Goal: Task Accomplishment & Management: Use online tool/utility

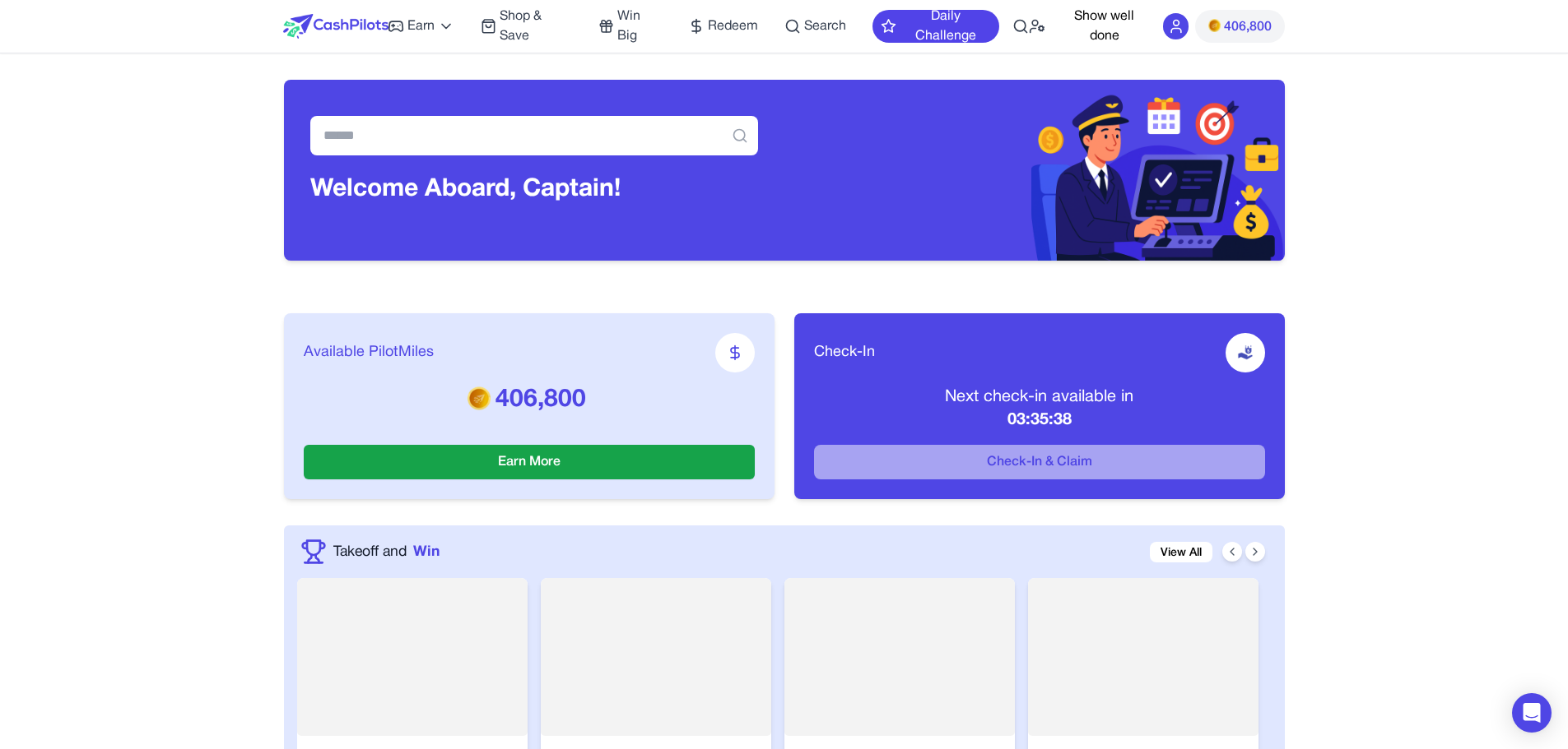
click at [409, 27] on span "Earn" at bounding box center [420, 27] width 27 height 20
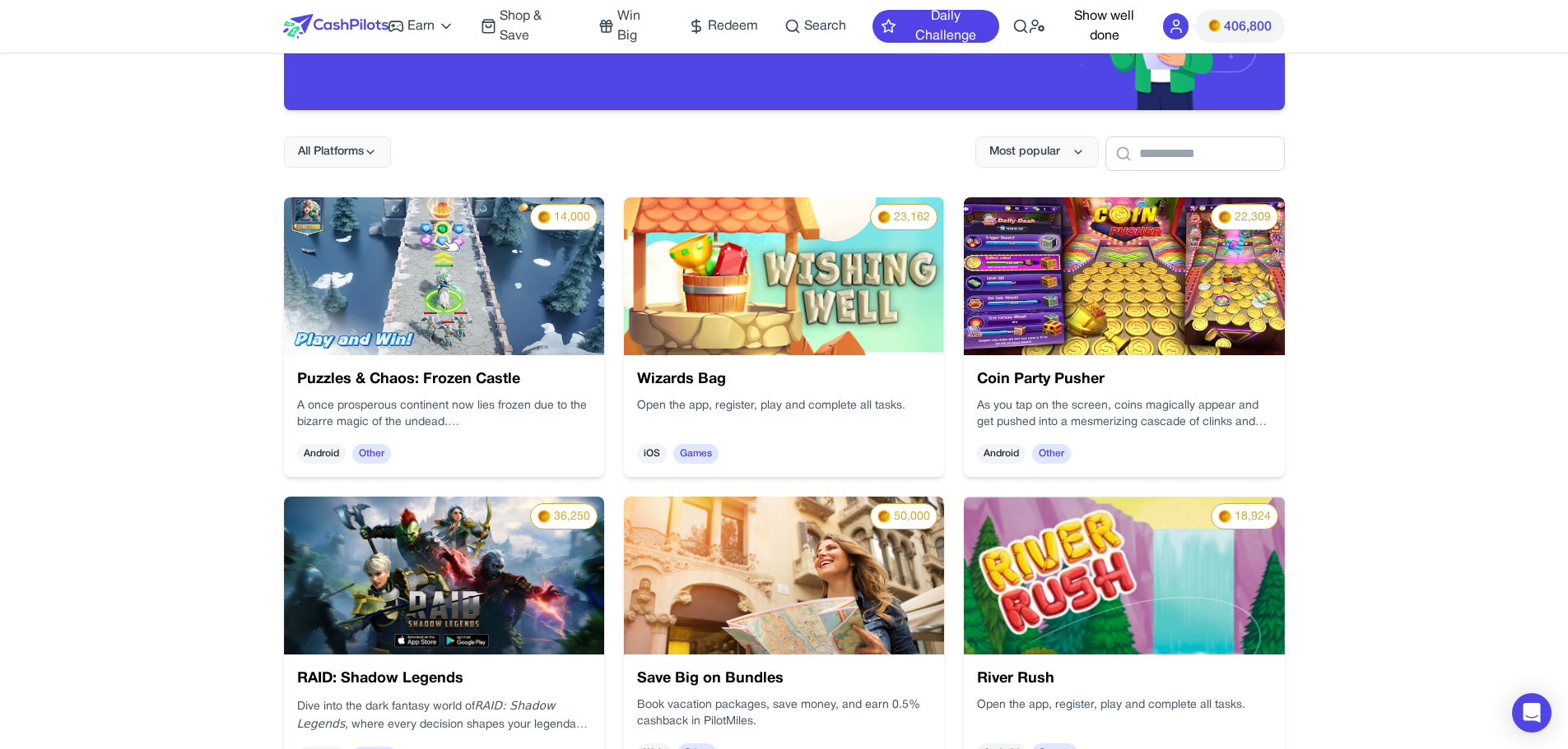
scroll to position [170, 0]
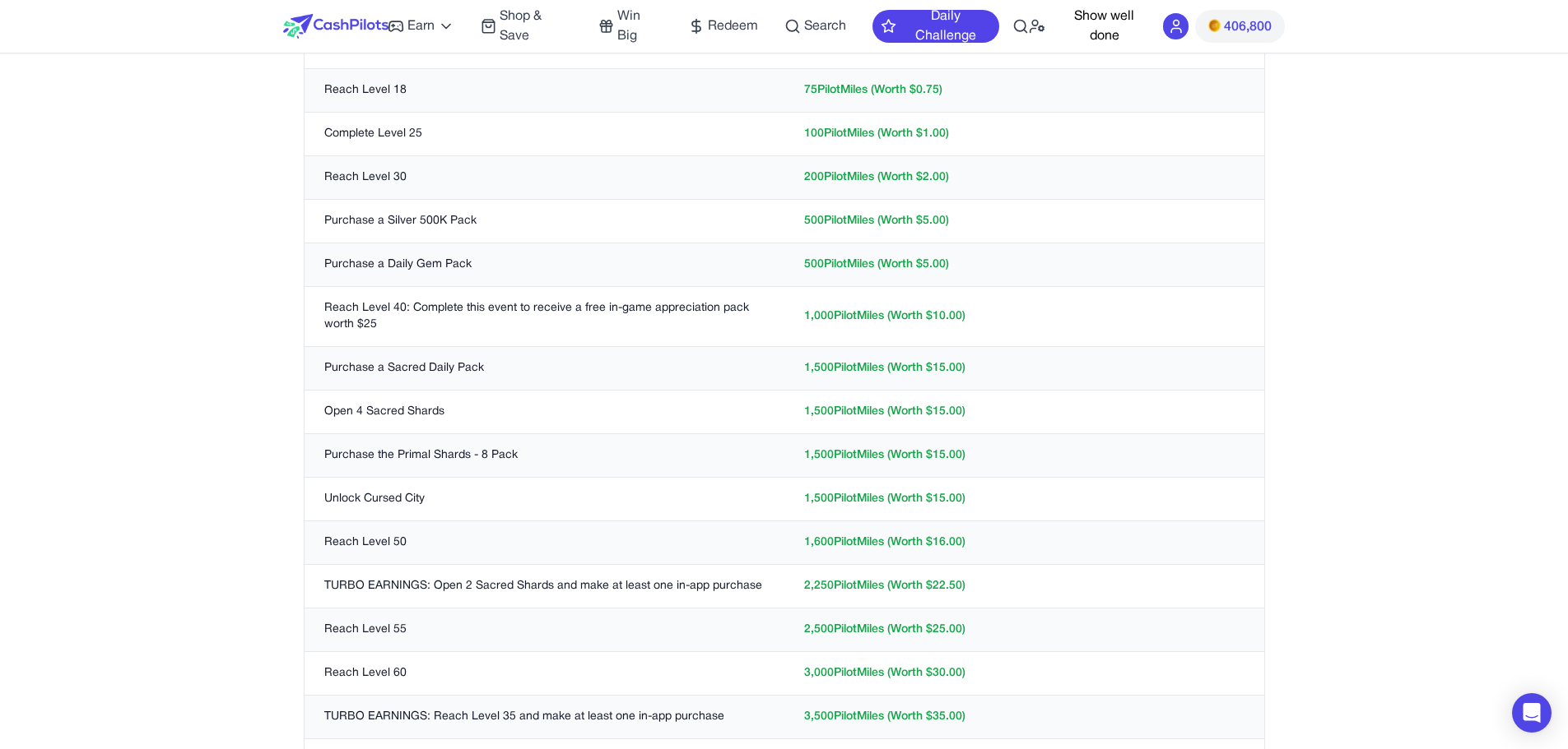
scroll to position [496, 0]
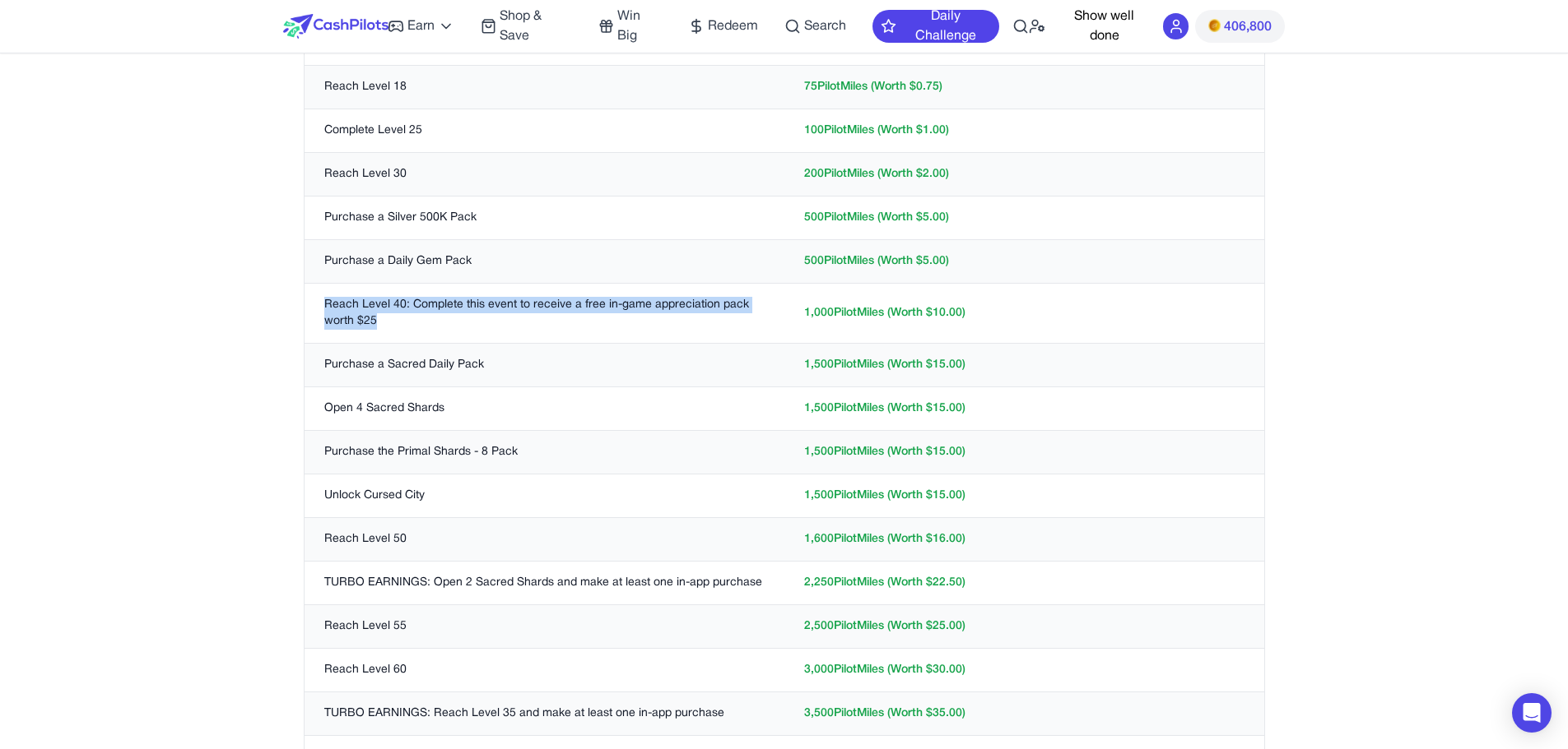
drag, startPoint x: 315, startPoint y: 309, endPoint x: 519, endPoint y: 336, distance: 205.8
click at [519, 336] on td "Reach Level 40: Complete this event to receive a free in-game appreciation pack…" at bounding box center [544, 314] width 480 height 60
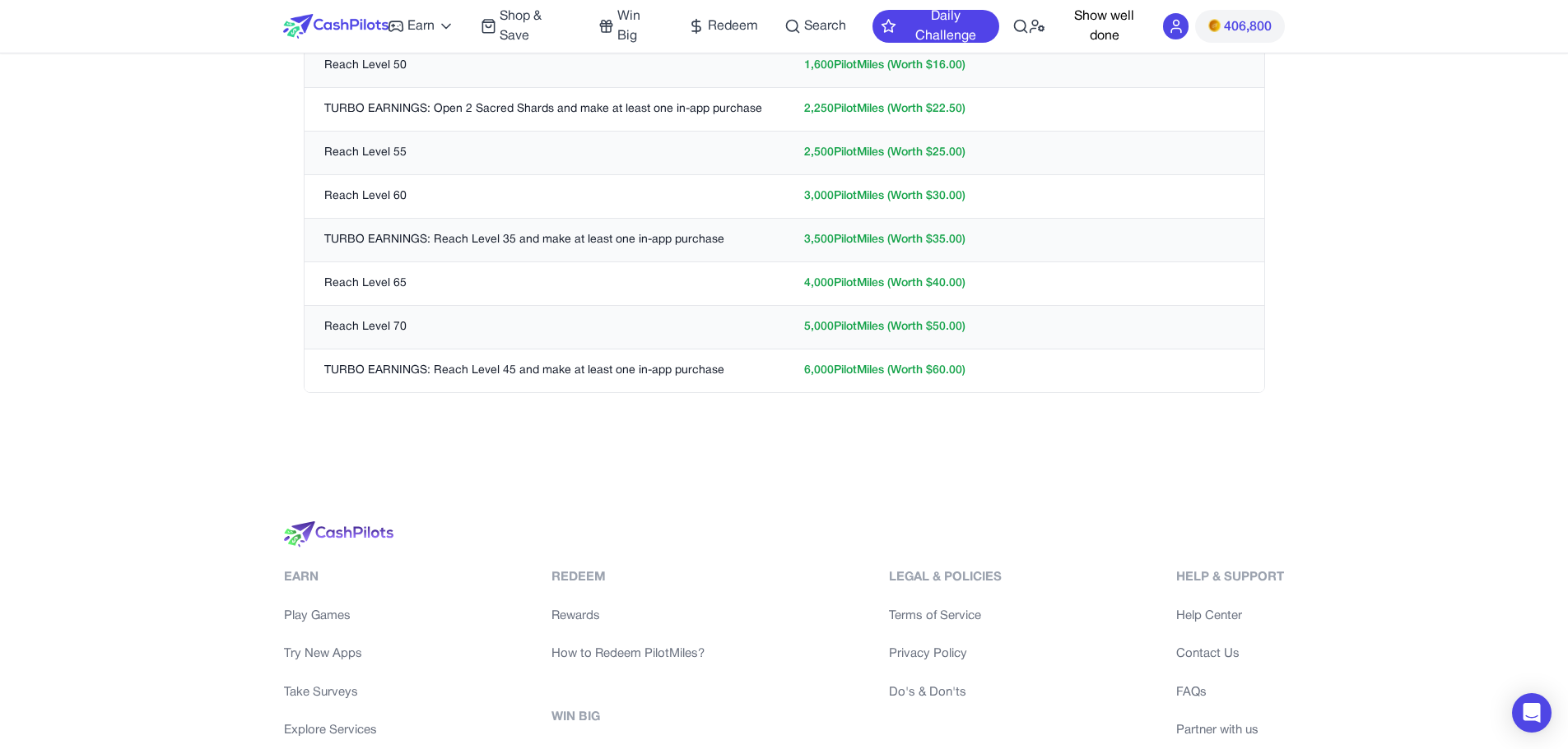
scroll to position [970, 0]
drag, startPoint x: 808, startPoint y: 369, endPoint x: 798, endPoint y: 369, distance: 10.0
click at [798, 369] on td "6,000 PilotMiles (Worth $ 60.00 )" at bounding box center [1023, 371] width 480 height 44
drag, startPoint x: 798, startPoint y: 369, endPoint x: 816, endPoint y: 369, distance: 18.0
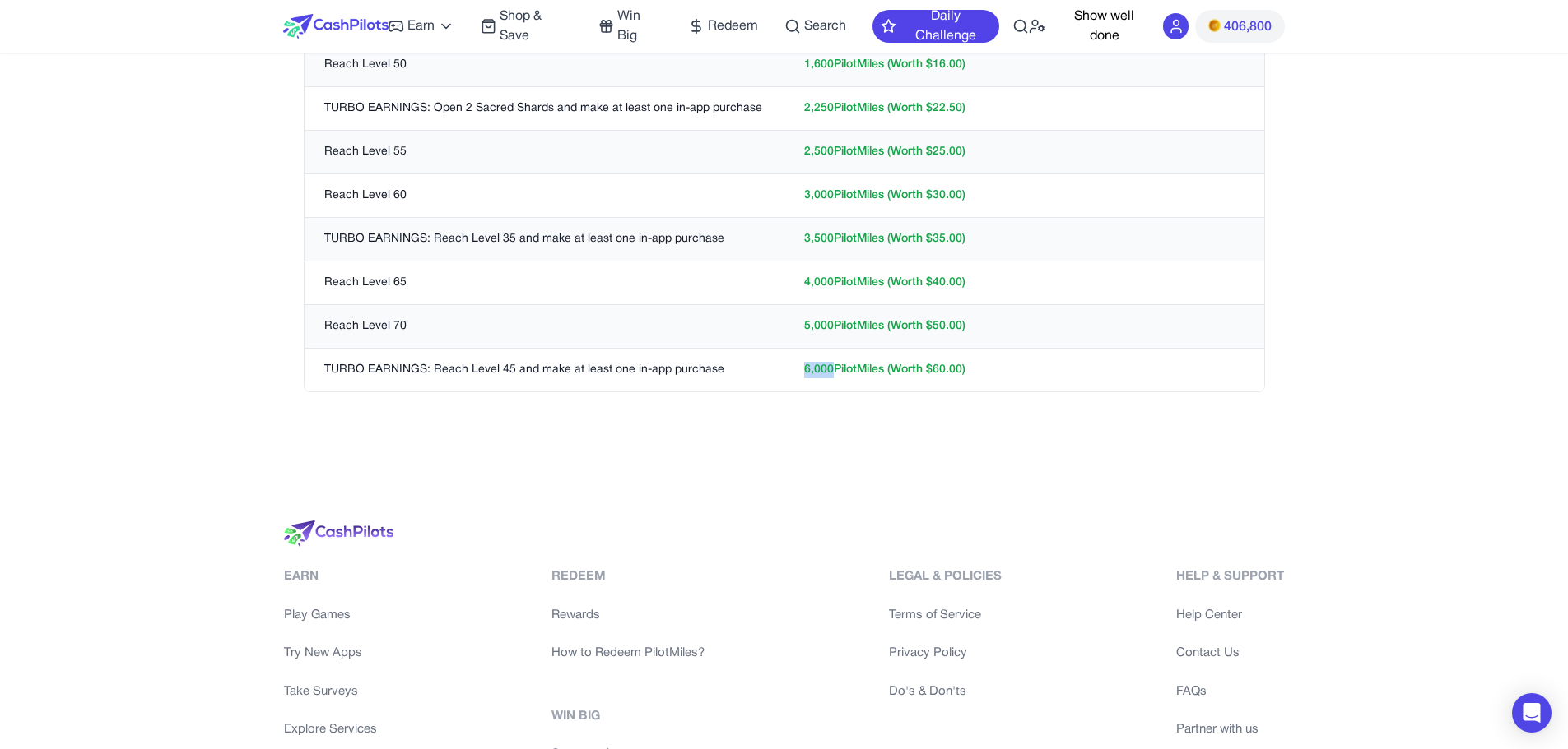
click at [816, 369] on td "6,000 PilotMiles (Worth $ 60.00 )" at bounding box center [1023, 371] width 480 height 44
drag, startPoint x: 836, startPoint y: 369, endPoint x: 807, endPoint y: 367, distance: 29.1
click at [807, 367] on td "6,000 PilotMiles (Worth $ 60.00 )" at bounding box center [1023, 371] width 480 height 44
click at [806, 367] on td "6,000 PilotMiles (Worth $ 60.00 )" at bounding box center [1023, 371] width 480 height 44
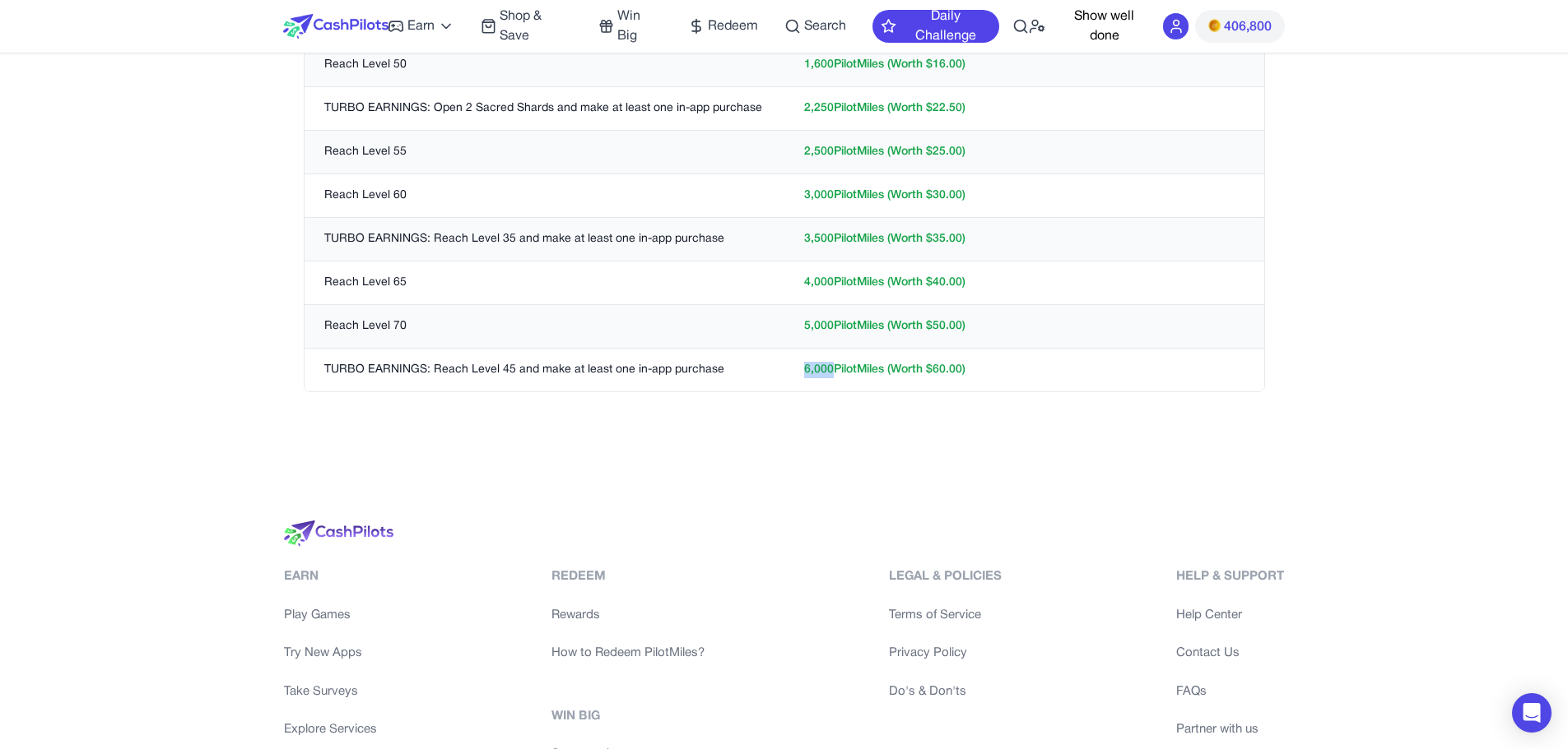
drag, startPoint x: 800, startPoint y: 367, endPoint x: 832, endPoint y: 373, distance: 32.6
click at [832, 373] on td "6,000 PilotMiles (Worth $ 60.00 )" at bounding box center [1023, 371] width 480 height 44
drag, startPoint x: 832, startPoint y: 373, endPoint x: 793, endPoint y: 372, distance: 39.0
click at [793, 372] on td "6,000 PilotMiles (Worth $ 60.00 )" at bounding box center [1023, 371] width 480 height 44
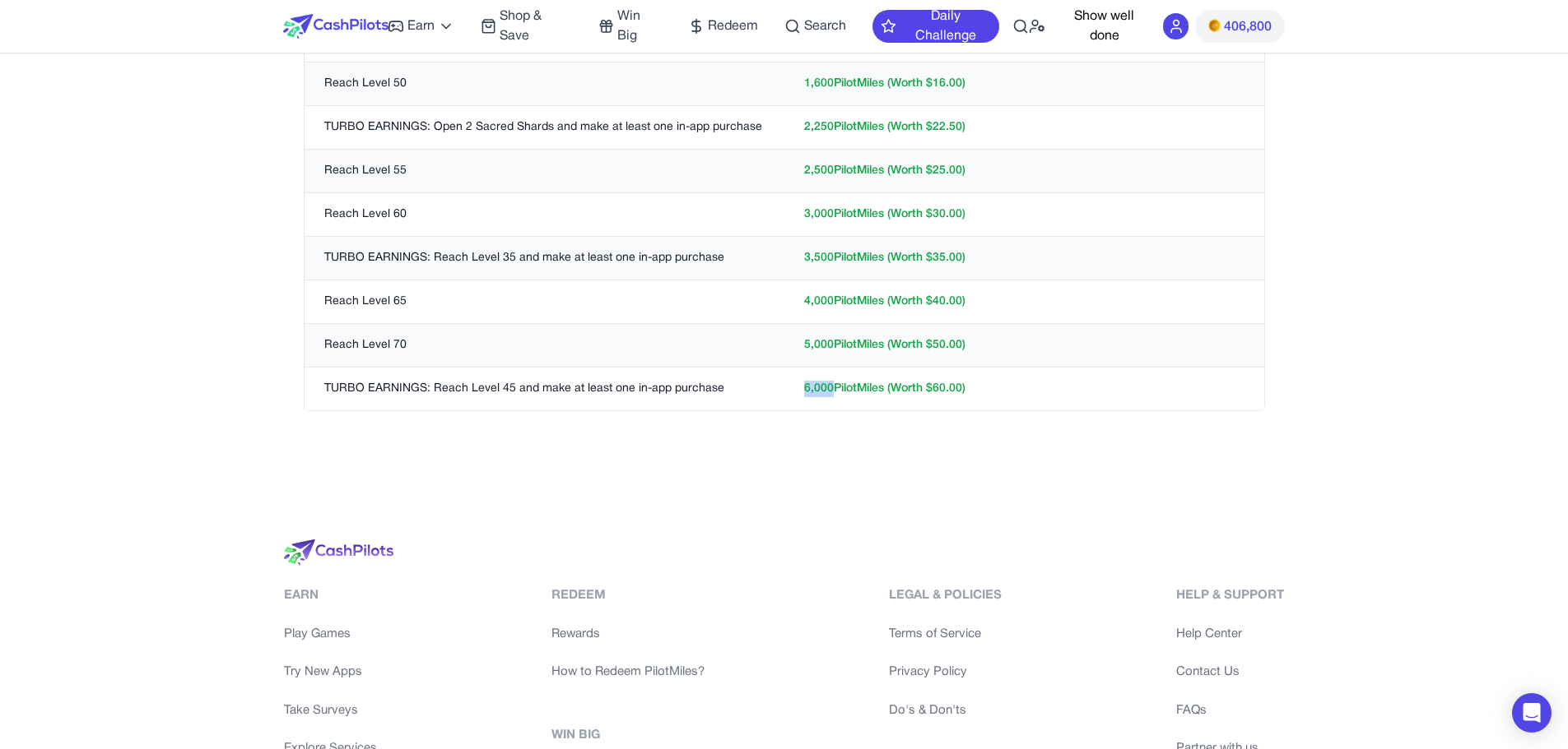
scroll to position [946, 0]
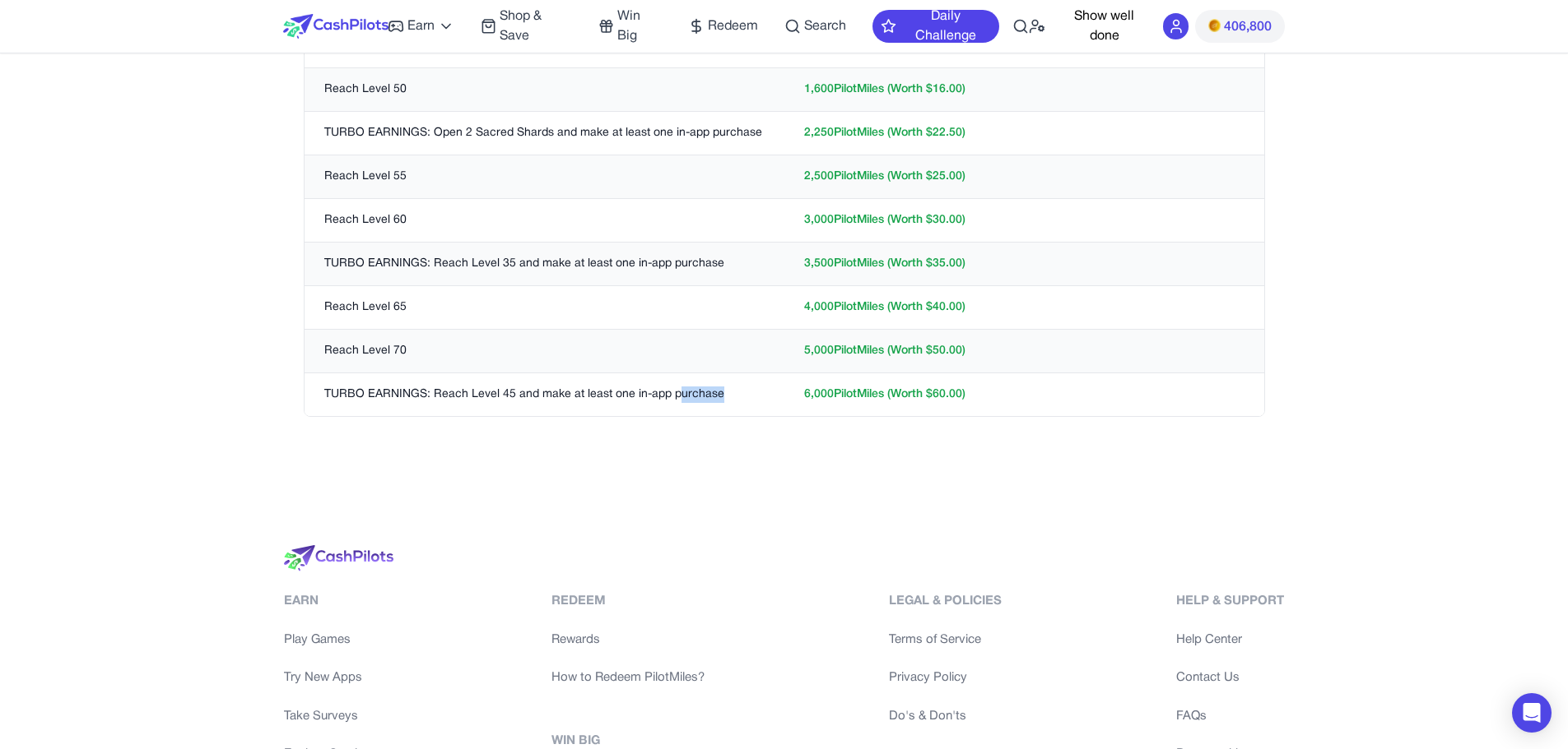
drag, startPoint x: 730, startPoint y: 398, endPoint x: 577, endPoint y: 389, distance: 153.3
click at [577, 389] on td "TURBO EARNINGS: Reach Level 45 and make at least one in-app purchase" at bounding box center [544, 395] width 480 height 44
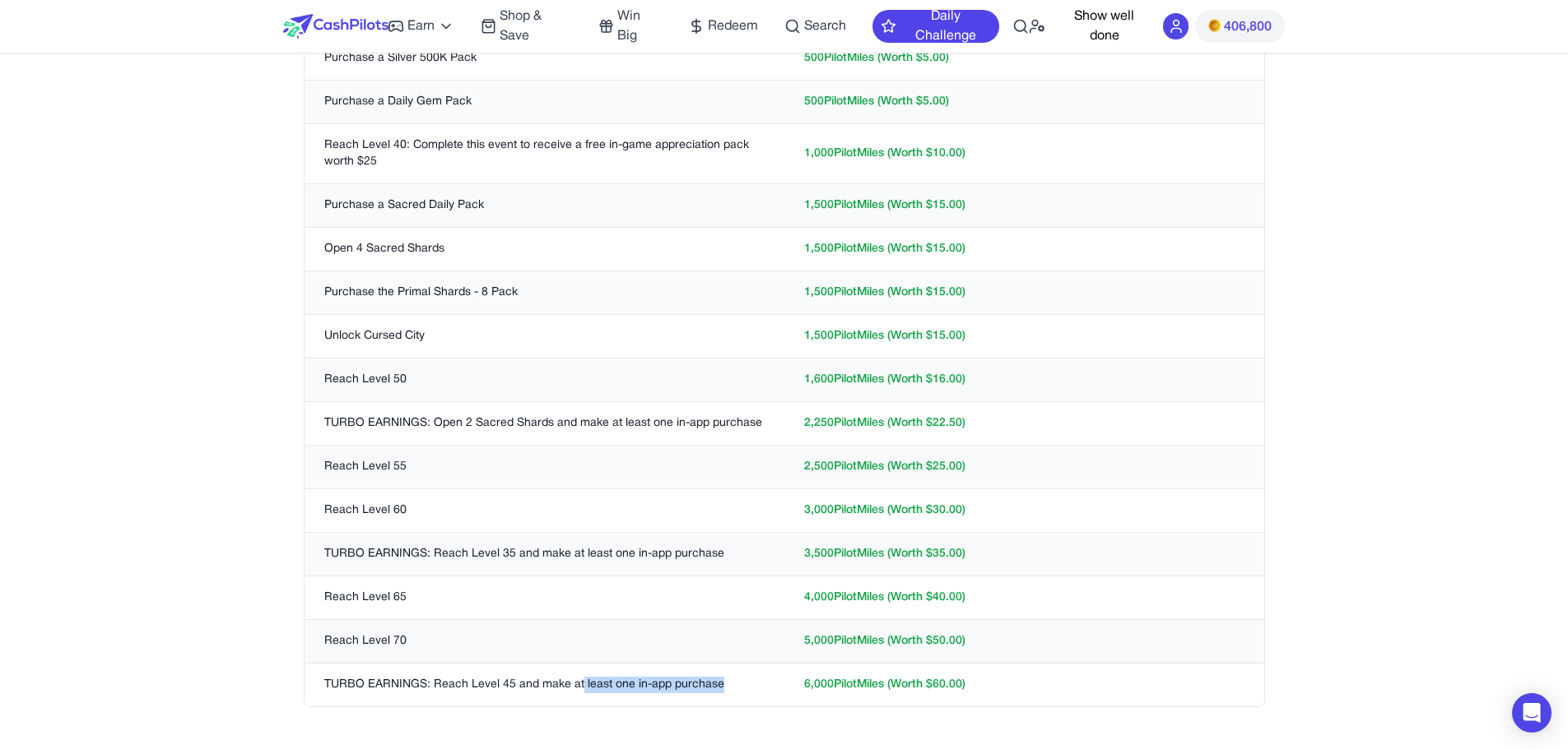
scroll to position [642, 0]
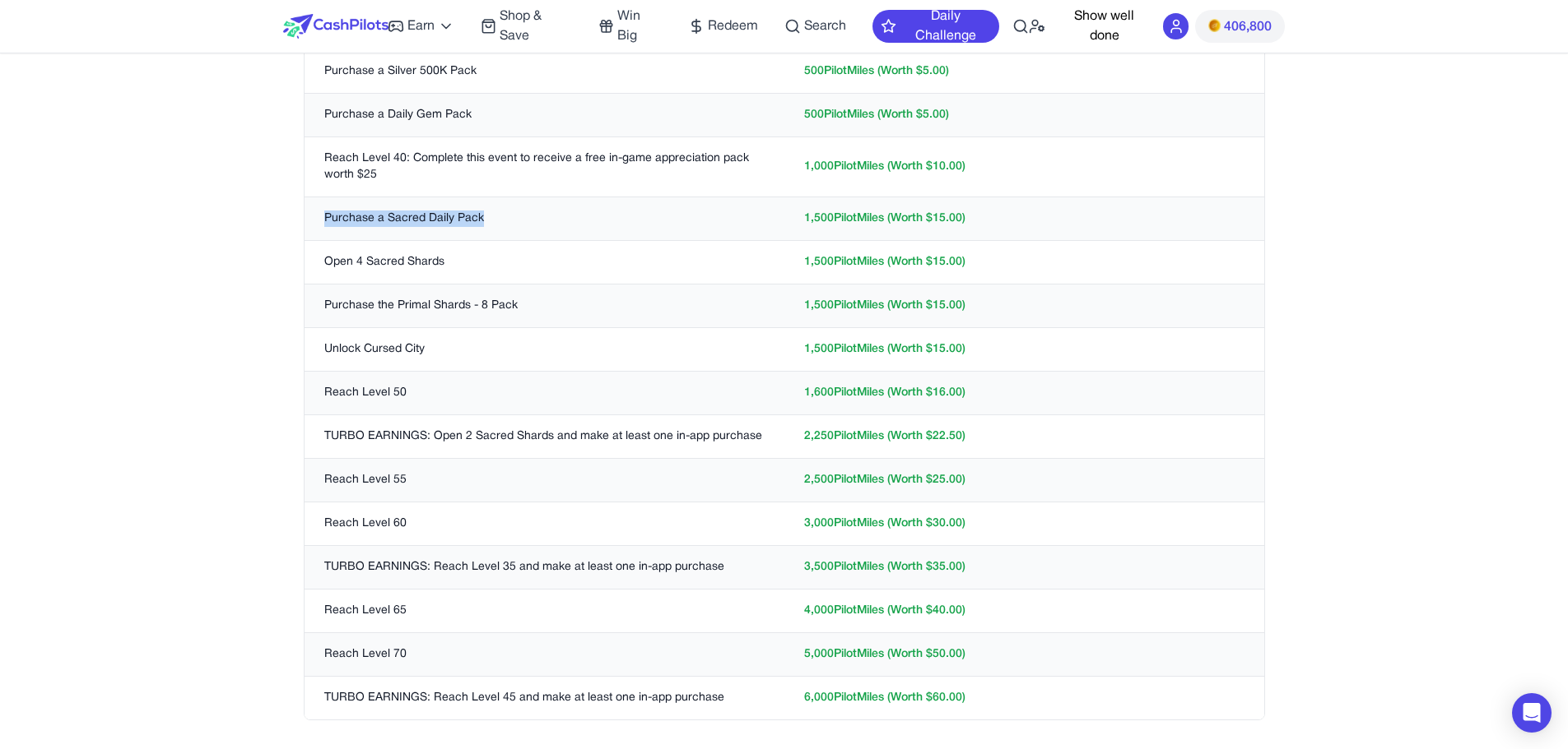
drag, startPoint x: 505, startPoint y: 219, endPoint x: 321, endPoint y: 209, distance: 184.3
click at [321, 209] on td "Purchase a Sacred Daily Pack" at bounding box center [544, 220] width 480 height 44
